Goal: Register for event/course

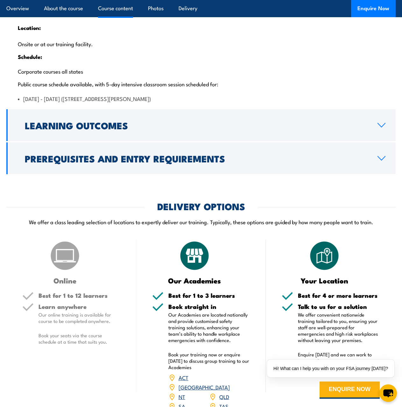
scroll to position [1400, 0]
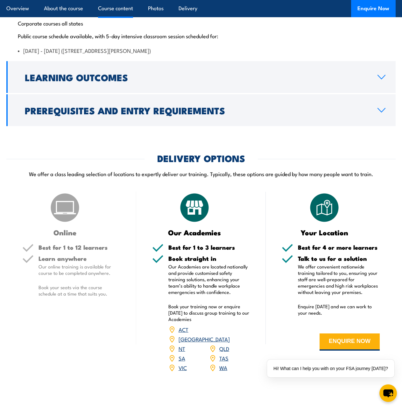
click at [223, 363] on link "WA" at bounding box center [223, 367] width 8 height 8
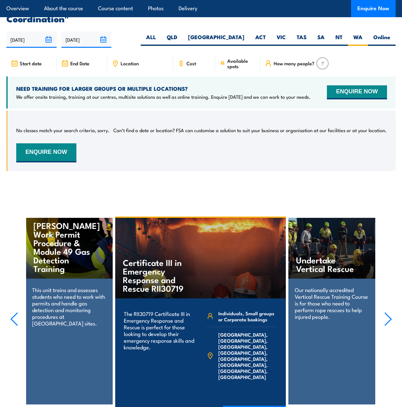
scroll to position [1804, 0]
